Goal: Find specific page/section: Find specific page/section

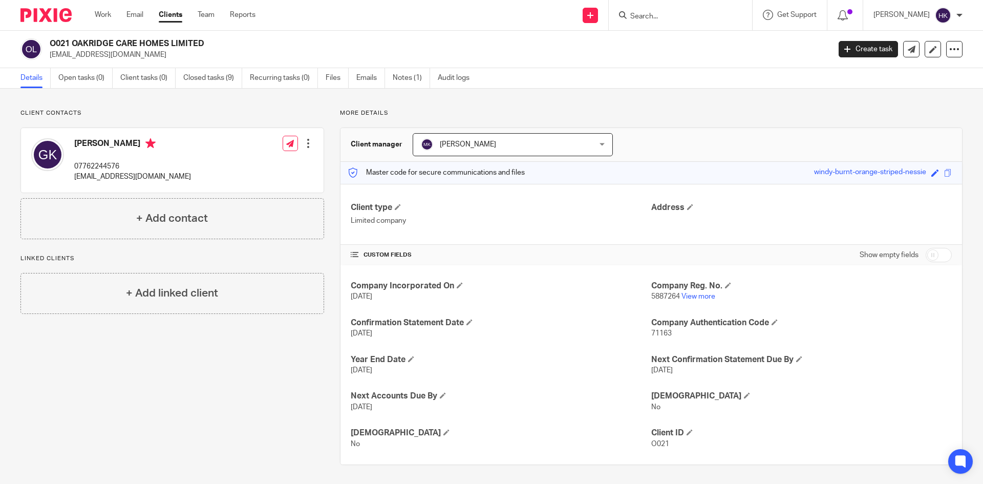
drag, startPoint x: 49, startPoint y: 58, endPoint x: 152, endPoint y: 61, distance: 103.0
click at [152, 61] on div "O021 OAKRIDGE CARE HOMES LIMITED [EMAIL_ADDRESS][DOMAIN_NAME] Create task Updat…" at bounding box center [491, 49] width 983 height 37
copy p "[EMAIL_ADDRESS][DOMAIN_NAME]"
click at [665, 18] on input "Search" at bounding box center [676, 16] width 92 height 9
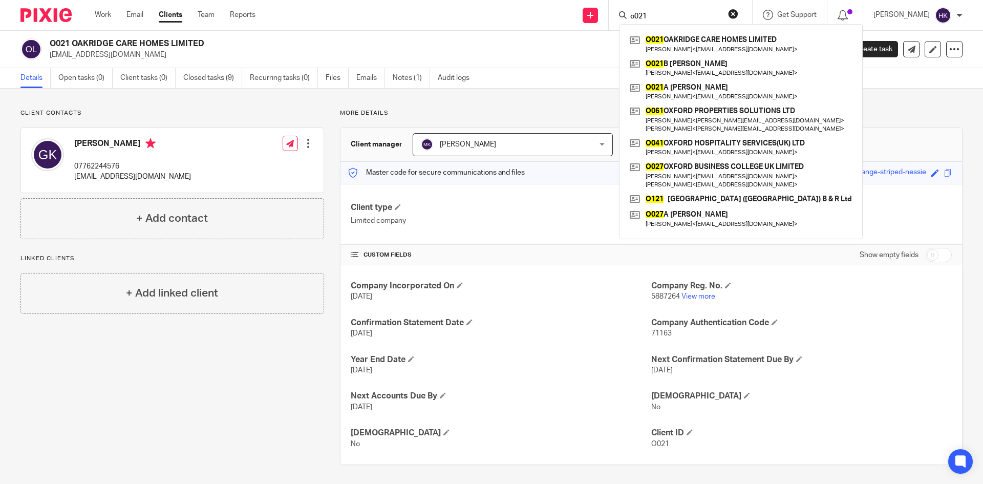
type input "o021"
drag, startPoint x: 519, startPoint y: 61, endPoint x: 547, endPoint y: 61, distance: 27.7
click at [519, 61] on div "O021 OAKRIDGE CARE HOMES LIMITED gurbaksh_khera@hotmail.com Create task Update …" at bounding box center [491, 49] width 983 height 37
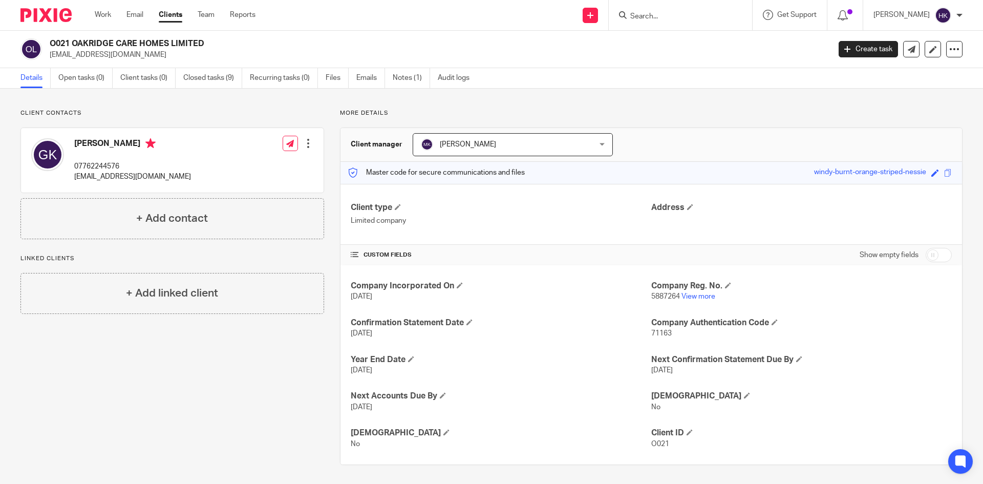
click at [646, 17] on input "Search" at bounding box center [676, 16] width 92 height 9
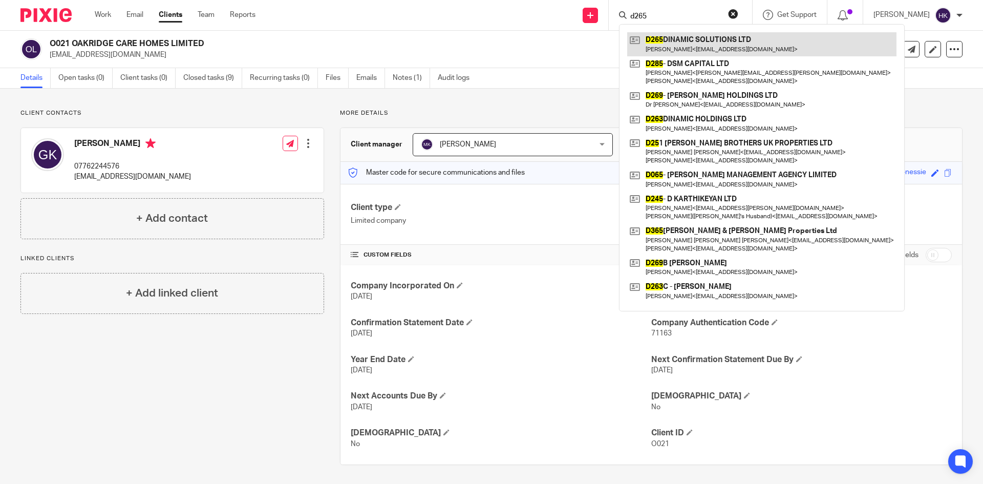
type input "d265"
click at [654, 43] on link at bounding box center [761, 44] width 269 height 24
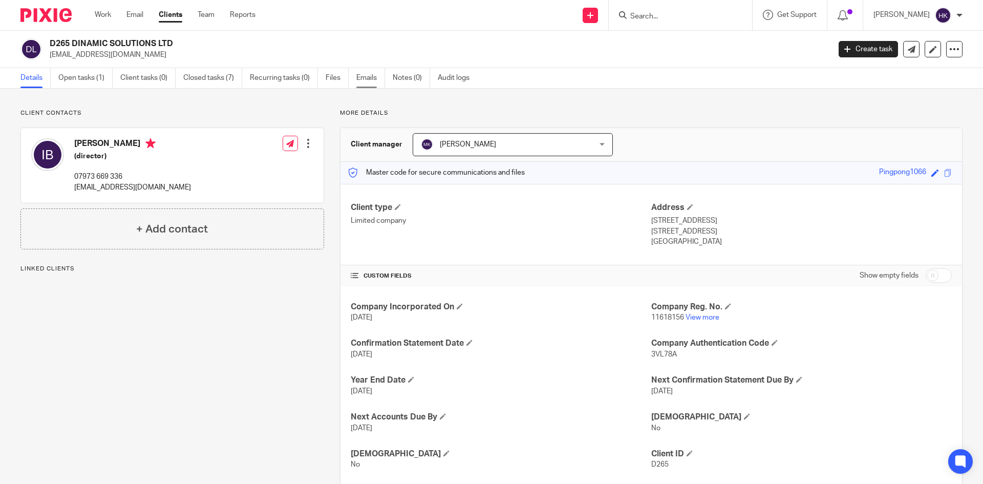
click at [366, 78] on link "Emails" at bounding box center [371, 78] width 29 height 20
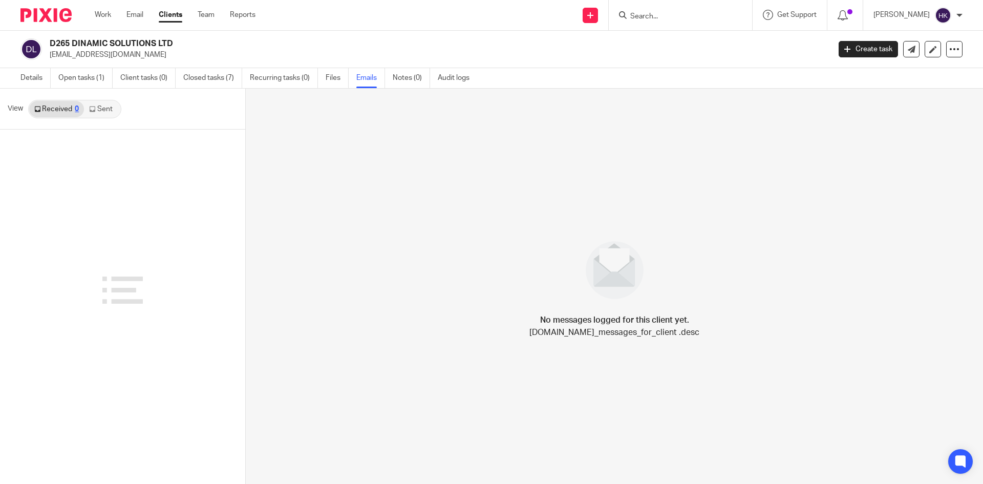
click at [101, 80] on link "Open tasks (1)" at bounding box center [85, 78] width 54 height 20
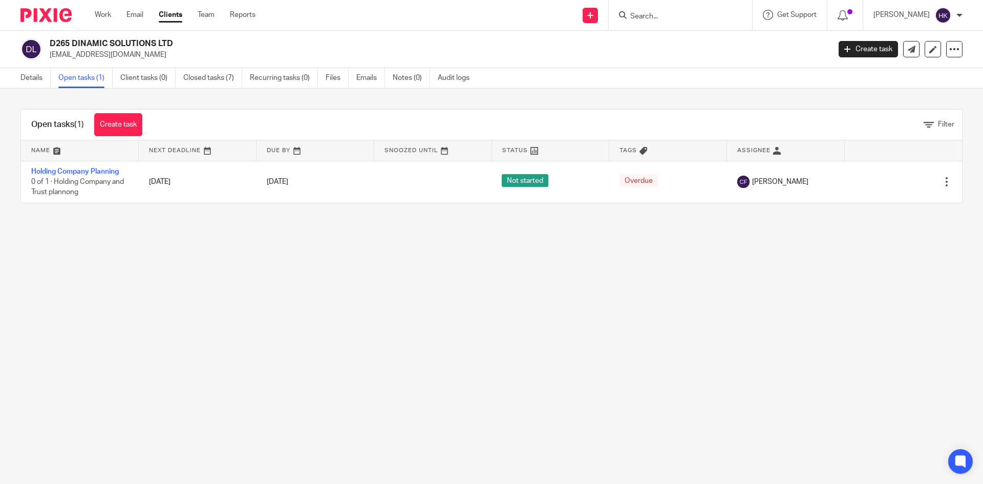
click at [215, 79] on link "Closed tasks (7)" at bounding box center [212, 78] width 59 height 20
